Goal: Task Accomplishment & Management: Use online tool/utility

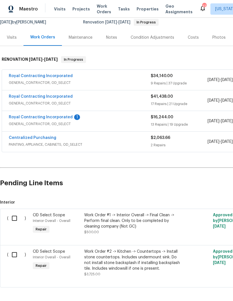
scroll to position [62, 0]
click at [60, 116] on link "Royal Contracting Incorporated" at bounding box center [41, 118] width 64 height 4
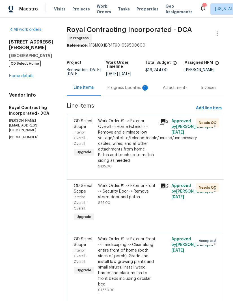
click at [128, 87] on div "Progress Updates 1" at bounding box center [128, 88] width 42 height 6
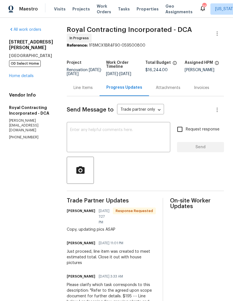
click at [23, 74] on link "Home details" at bounding box center [21, 76] width 25 height 4
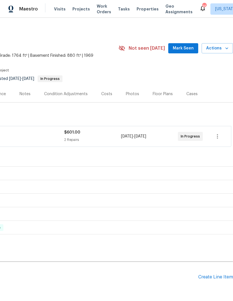
scroll to position [0, 86]
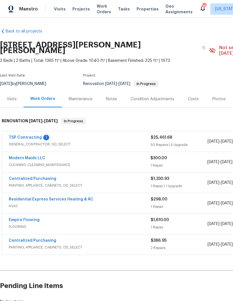
scroll to position [1, 0]
click at [38, 136] on link "TSP Contracting" at bounding box center [25, 138] width 33 height 4
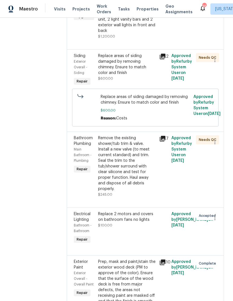
scroll to position [145, 0]
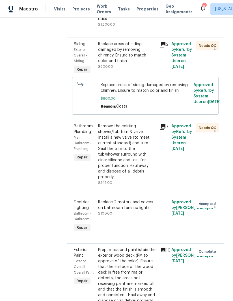
click at [123, 143] on div "Remove the existing shower/tub trim & valve. Install a new valve (to meet curre…" at bounding box center [127, 152] width 58 height 57
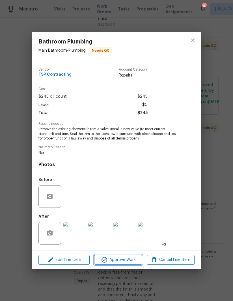
click at [125, 263] on span "Approve Work" at bounding box center [118, 260] width 44 height 7
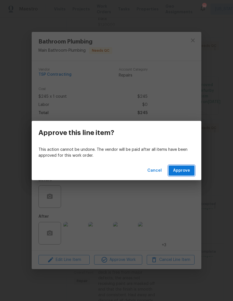
click at [175, 170] on span "Approve" at bounding box center [181, 170] width 17 height 7
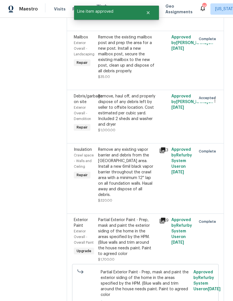
scroll to position [358, 0]
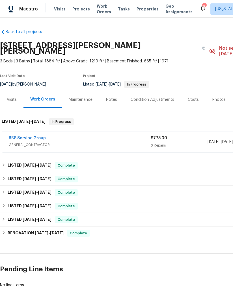
click at [31, 136] on link "BBS Service Group" at bounding box center [27, 138] width 37 height 4
